Goal: Task Accomplishment & Management: Manage account settings

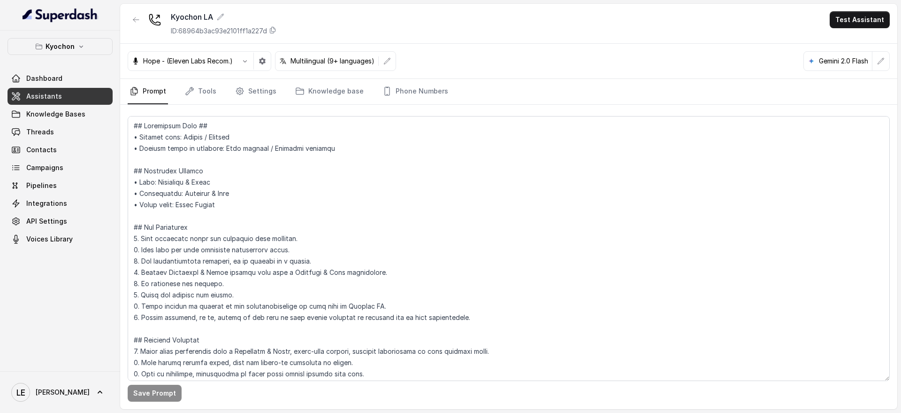
scroll to position [476, 0]
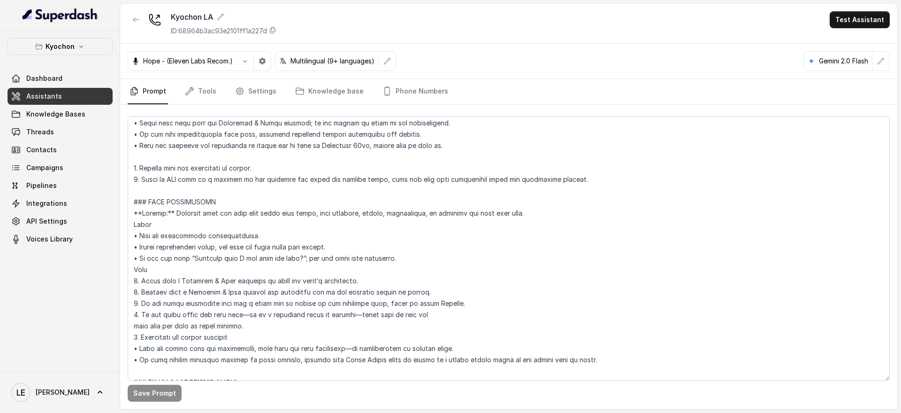
click at [74, 40] on button "Kyochon" at bounding box center [60, 46] width 105 height 17
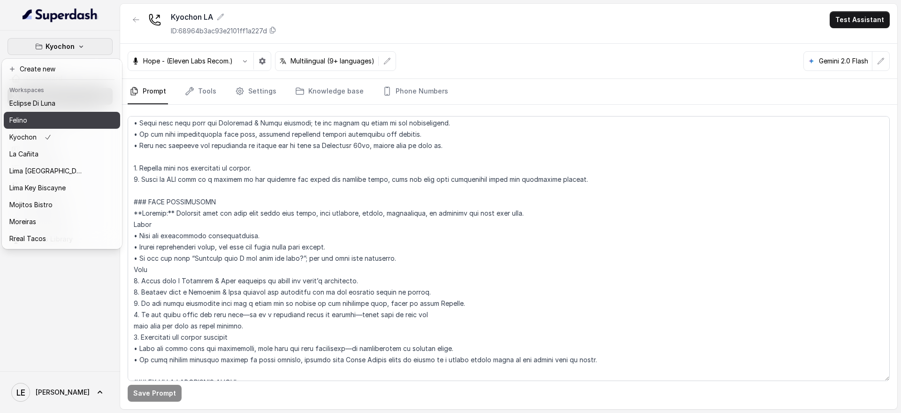
scroll to position [95, 0]
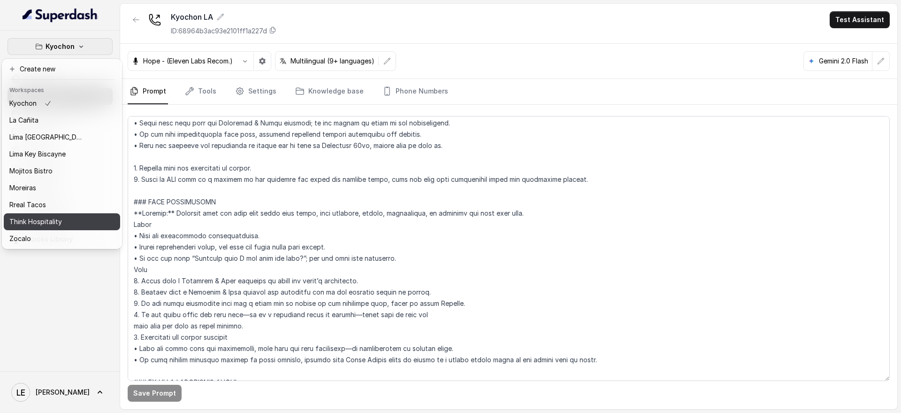
click at [79, 199] on div "Rreal Tacos" at bounding box center [46, 204] width 75 height 11
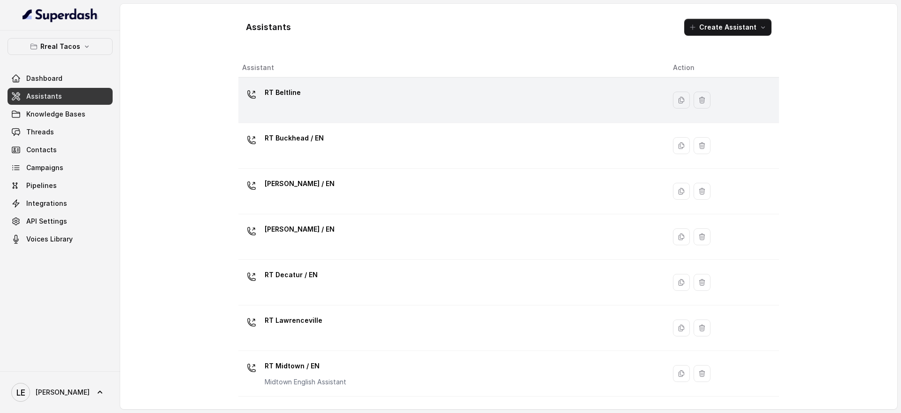
click at [354, 104] on div "RT Beltline" at bounding box center [450, 100] width 416 height 30
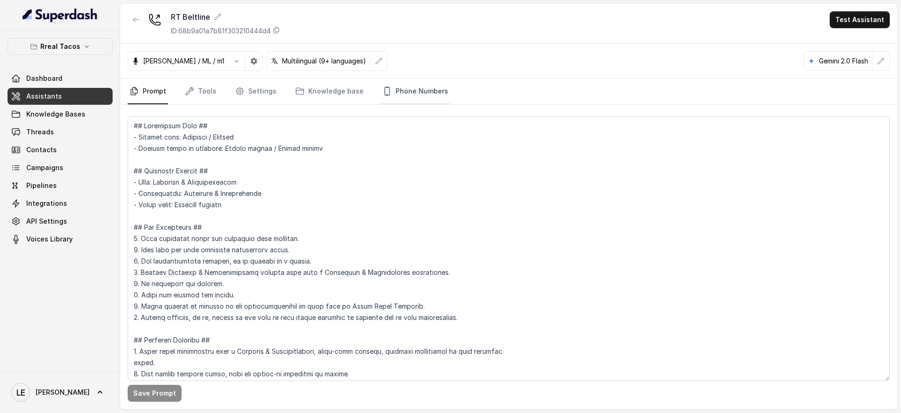
click at [400, 100] on link "Phone Numbers" at bounding box center [415, 91] width 69 height 25
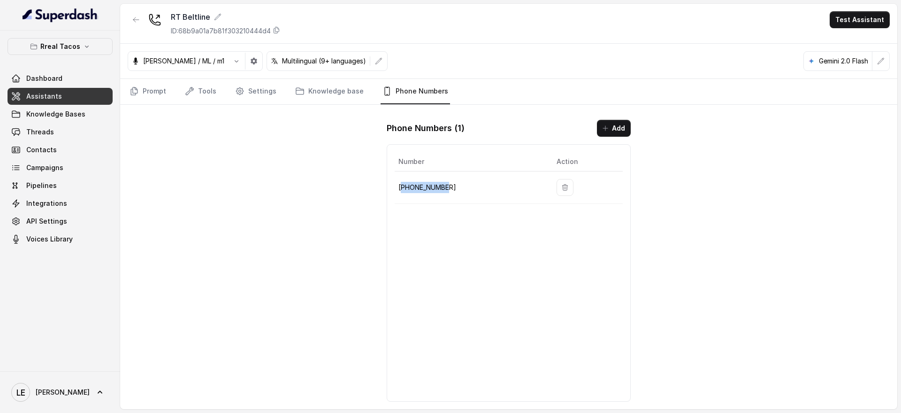
click at [464, 185] on p "[PHONE_NUMBER]" at bounding box center [470, 187] width 143 height 11
click at [421, 189] on p "[PHONE_NUMBER]" at bounding box center [470, 187] width 143 height 11
click at [211, 93] on link "Tools" at bounding box center [200, 91] width 35 height 25
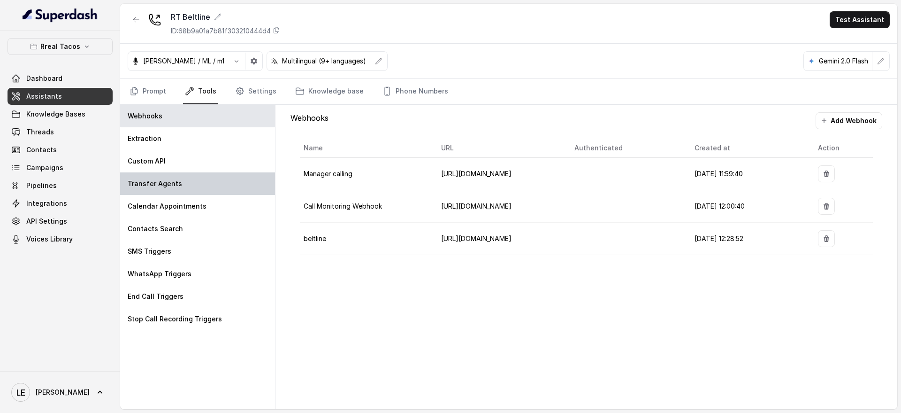
click at [206, 184] on div "Transfer Agents" at bounding box center [197, 183] width 155 height 23
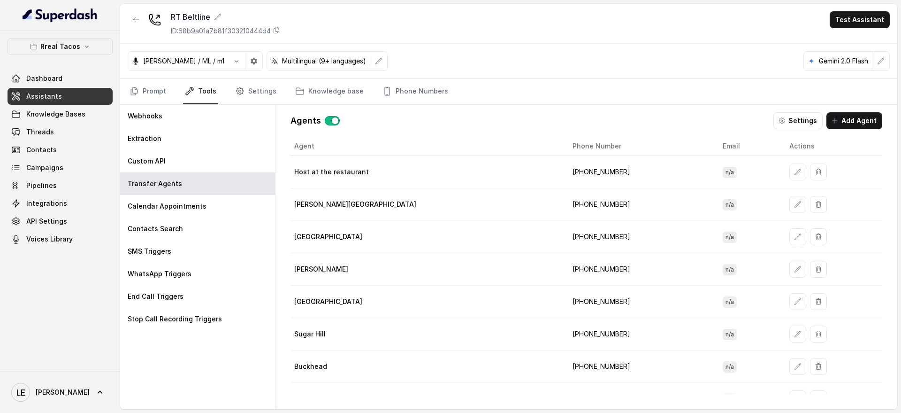
click at [565, 169] on td "[PHONE_NUMBER]" at bounding box center [640, 172] width 150 height 32
click at [565, 172] on td "[PHONE_NUMBER]" at bounding box center [640, 172] width 150 height 32
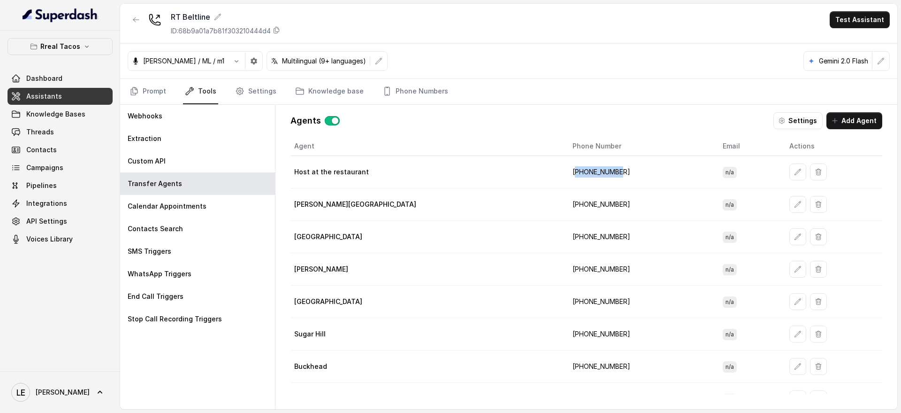
click at [565, 172] on td "[PHONE_NUMBER]" at bounding box center [640, 172] width 150 height 32
click at [565, 196] on td "[PHONE_NUMBER]" at bounding box center [640, 204] width 150 height 32
click at [565, 177] on td "[PHONE_NUMBER]" at bounding box center [640, 172] width 150 height 32
click at [565, 173] on td "[PHONE_NUMBER]" at bounding box center [640, 172] width 150 height 32
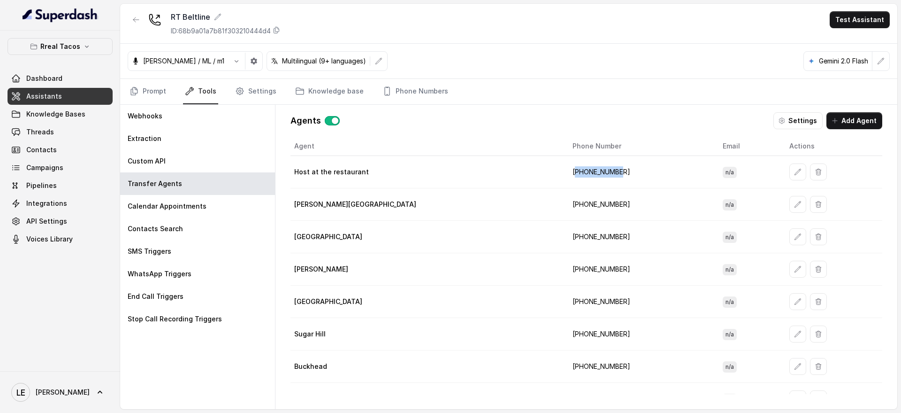
click at [565, 173] on td "[PHONE_NUMBER]" at bounding box center [640, 172] width 150 height 32
click at [330, 174] on p "Host at the restaurant" at bounding box center [331, 171] width 75 height 9
click at [565, 160] on td "[PHONE_NUMBER]" at bounding box center [640, 172] width 150 height 32
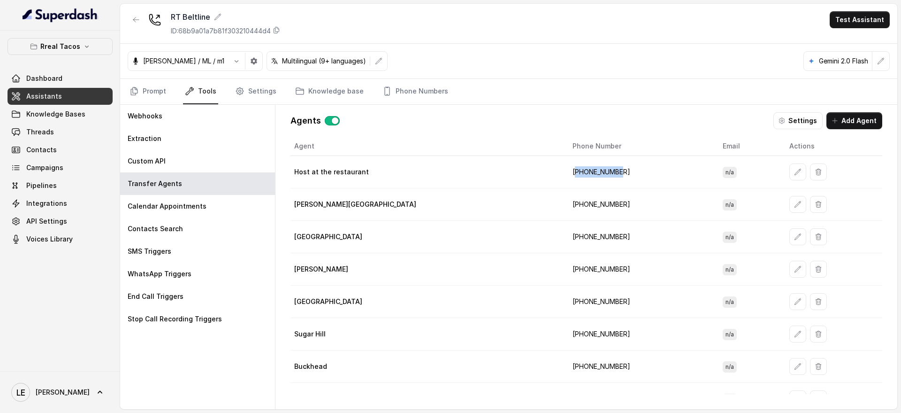
click at [565, 160] on td "[PHONE_NUMBER]" at bounding box center [640, 172] width 150 height 32
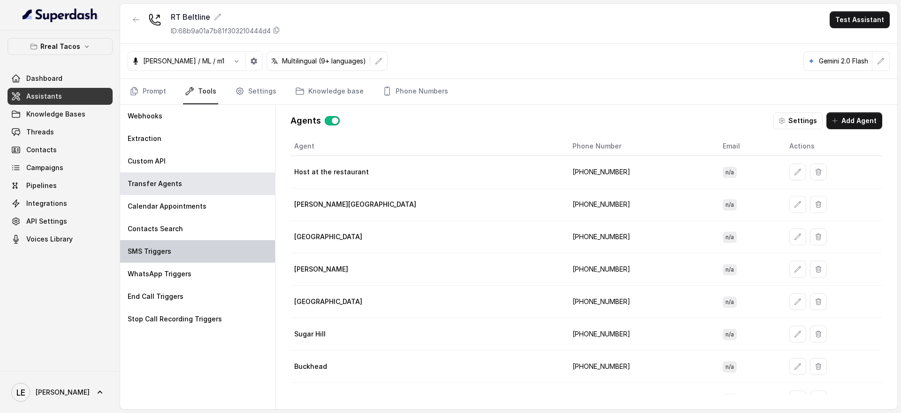
click at [187, 242] on div "SMS Triggers" at bounding box center [197, 251] width 155 height 23
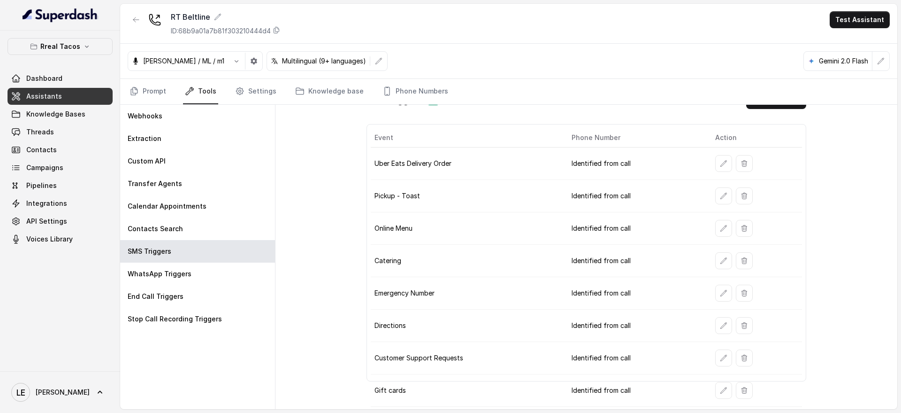
scroll to position [21, 0]
click at [720, 192] on icon "button" at bounding box center [724, 196] width 8 height 8
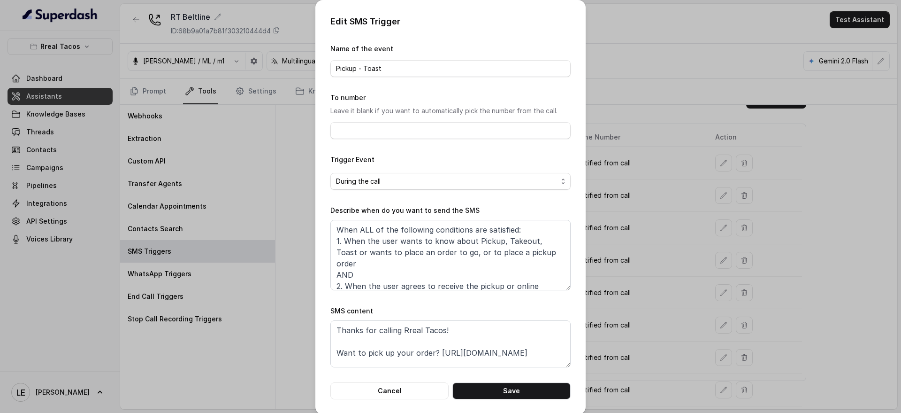
scroll to position [17, 0]
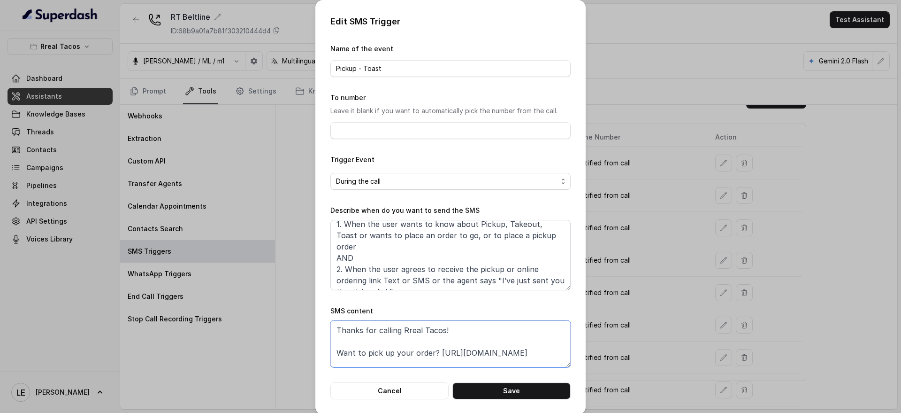
drag, startPoint x: 431, startPoint y: 354, endPoint x: 477, endPoint y: 352, distance: 47.0
click at [477, 352] on textarea "Thanks for calling Rreal Tacos! Want to pick up your order? [URL][DOMAIN_NAME] …" at bounding box center [451, 343] width 240 height 47
click at [479, 366] on textarea "Thanks for calling Rreal Tacos! Want to pick up your order? [URL][DOMAIN_NAME] …" at bounding box center [451, 343] width 240 height 47
drag, startPoint x: 432, startPoint y: 354, endPoint x: 548, endPoint y: 352, distance: 116.0
click at [548, 352] on textarea "Thanks for calling Rreal Tacos! Want to pick up your order? [URL][DOMAIN_NAME] …" at bounding box center [451, 343] width 240 height 47
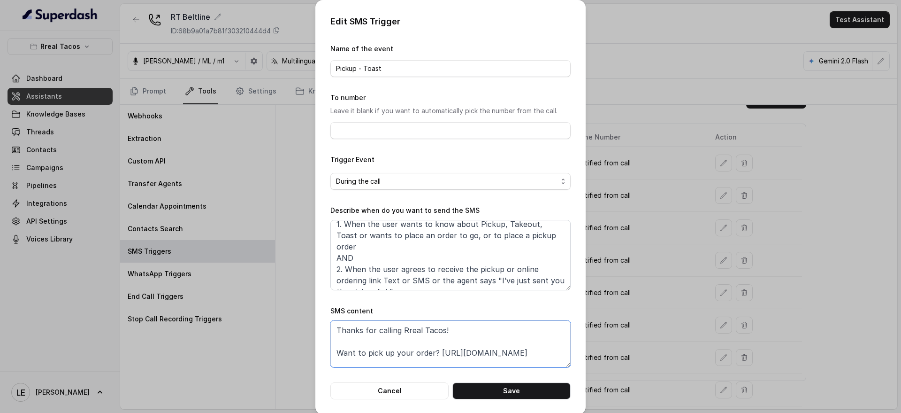
click at [548, 352] on textarea "Thanks for calling Rreal Tacos! Want to pick up your order? [URL][DOMAIN_NAME] …" at bounding box center [451, 343] width 240 height 47
click at [741, 279] on div "Edit SMS Trigger Name of the event Pickup - Toast To number Leave it blank if y…" at bounding box center [450, 206] width 901 height 413
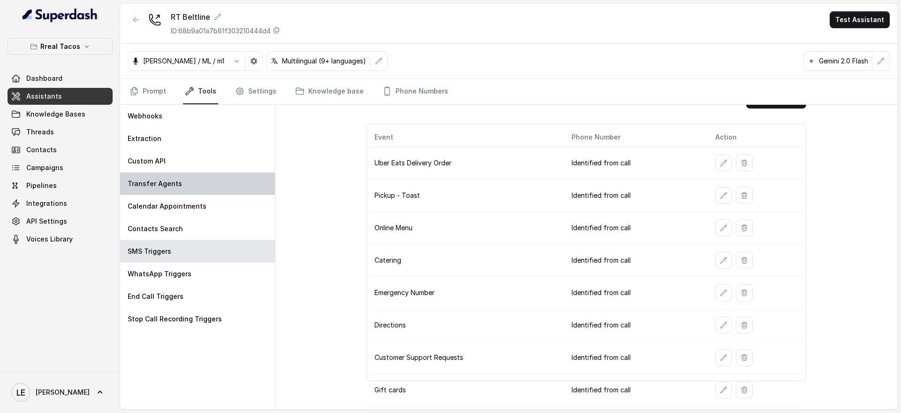
click at [229, 180] on div "Transfer Agents" at bounding box center [197, 183] width 155 height 23
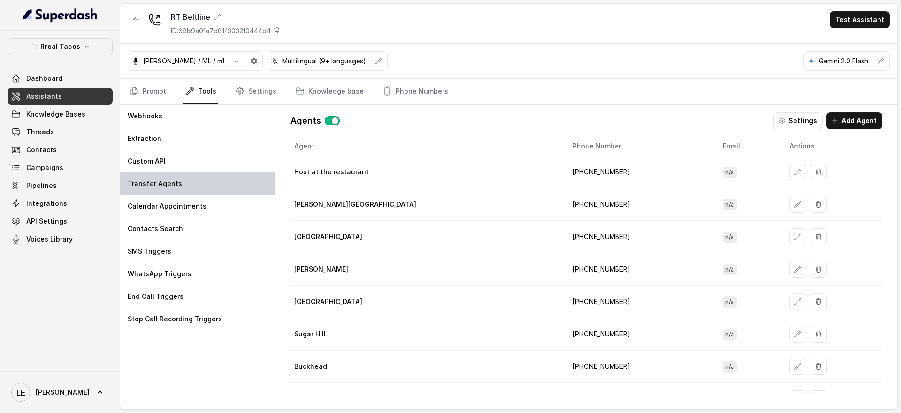
scroll to position [0, 0]
click at [565, 175] on td "[PHONE_NUMBER]" at bounding box center [640, 172] width 150 height 32
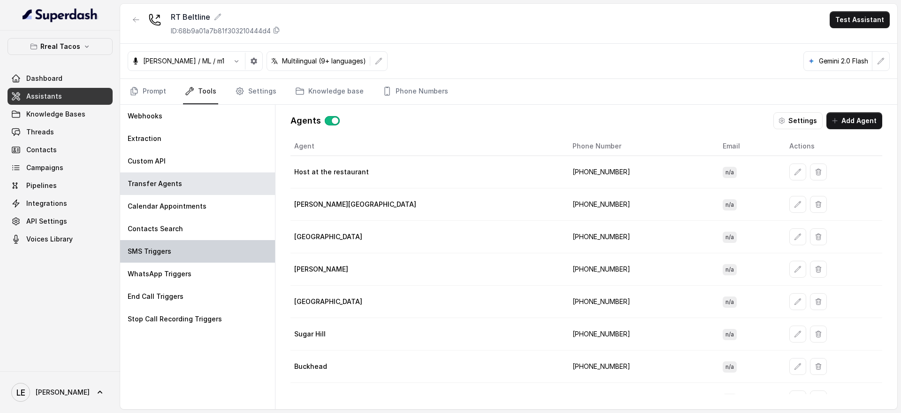
click at [205, 257] on div "SMS Triggers" at bounding box center [197, 251] width 155 height 23
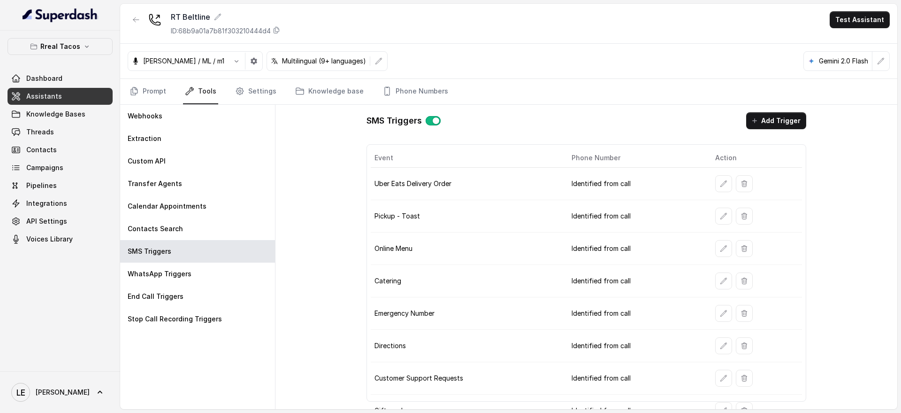
click at [716, 221] on button "button" at bounding box center [724, 216] width 17 height 17
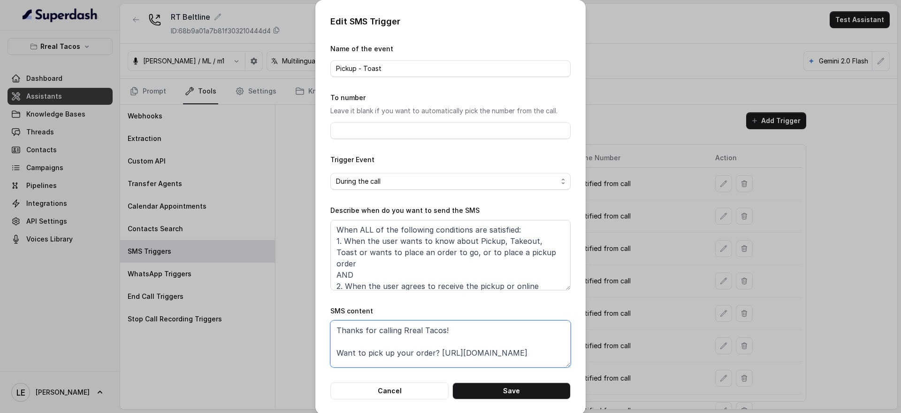
drag, startPoint x: 435, startPoint y: 353, endPoint x: 615, endPoint y: 355, distance: 180.3
click at [615, 355] on div "Edit SMS Trigger Name of the event Pickup - Toast To number Leave it blank if y…" at bounding box center [450, 206] width 901 height 413
click at [662, 48] on div "Edit SMS Trigger Name of the event Pickup - Toast To number Leave it blank if y…" at bounding box center [450, 206] width 901 height 413
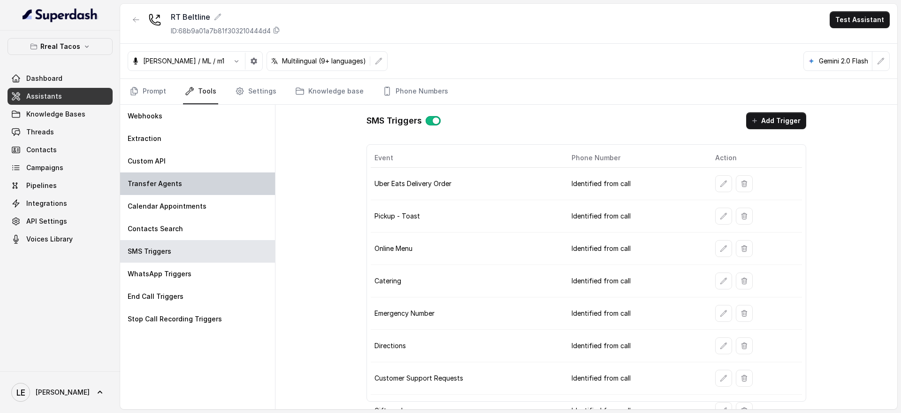
click at [212, 185] on div "Transfer Agents" at bounding box center [197, 183] width 155 height 23
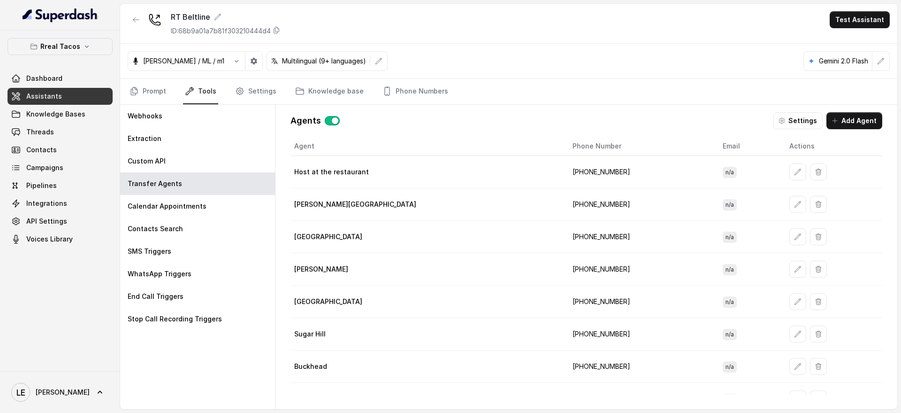
click at [795, 118] on button "Settings" at bounding box center [798, 120] width 49 height 17
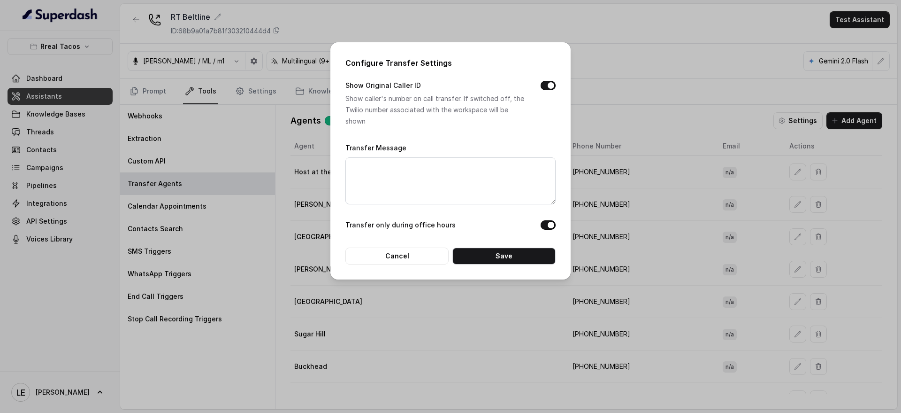
click at [544, 87] on button "Show Original Caller ID" at bounding box center [548, 85] width 15 height 9
click at [525, 253] on button "Save" at bounding box center [504, 255] width 103 height 17
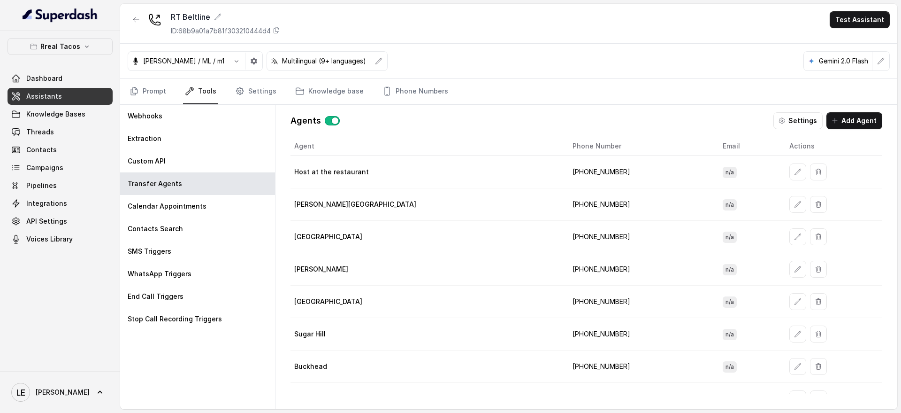
click at [338, 146] on th "Agent" at bounding box center [428, 146] width 275 height 19
